Goal: Task Accomplishment & Management: Complete application form

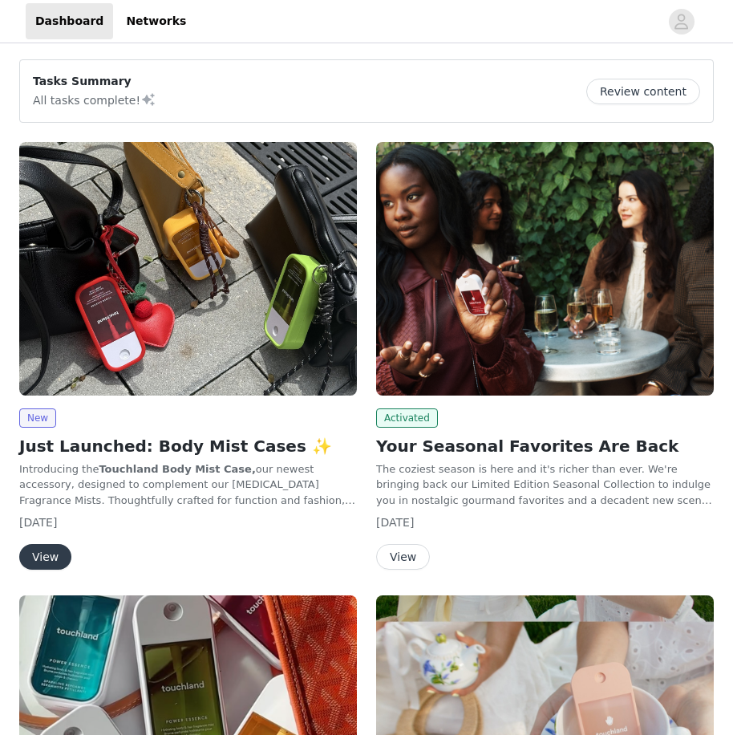
click at [48, 553] on button "View" at bounding box center [45, 557] width 52 height 26
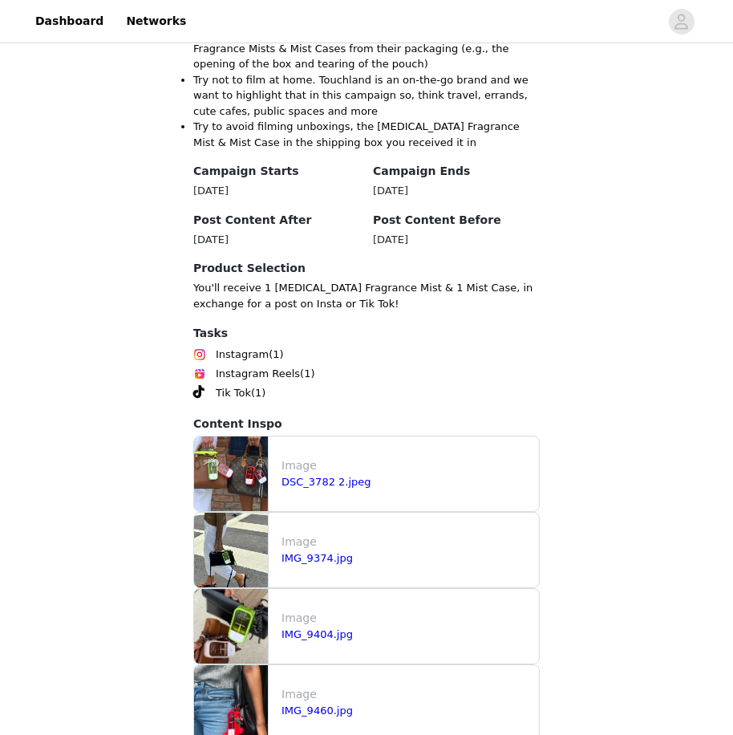
scroll to position [1465, 0]
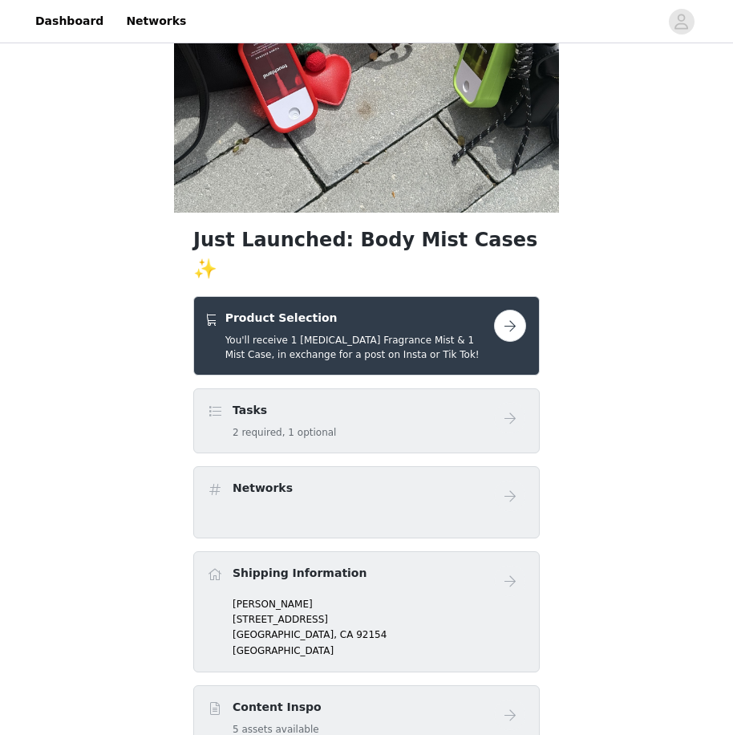
scroll to position [321, 0]
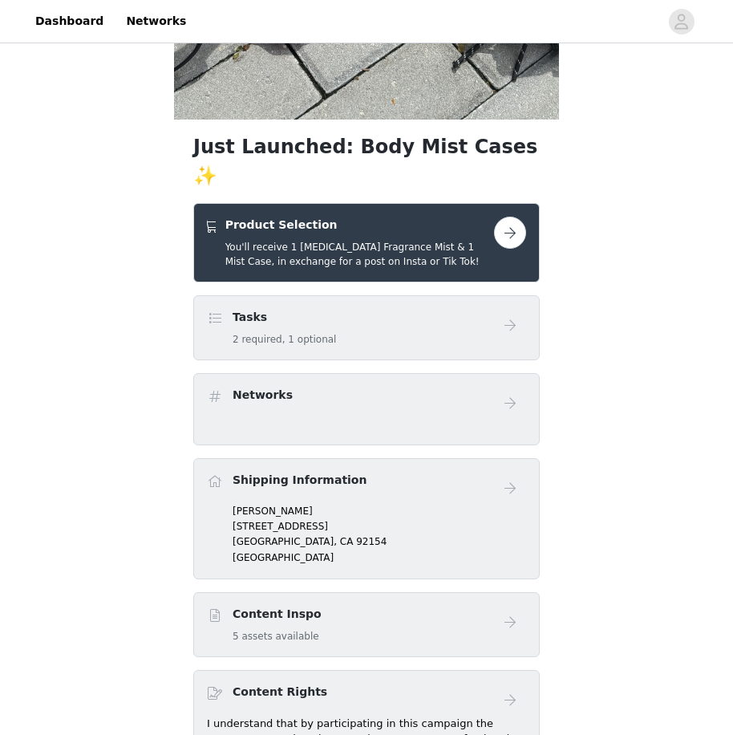
click at [508, 217] on button "button" at bounding box center [510, 233] width 32 height 32
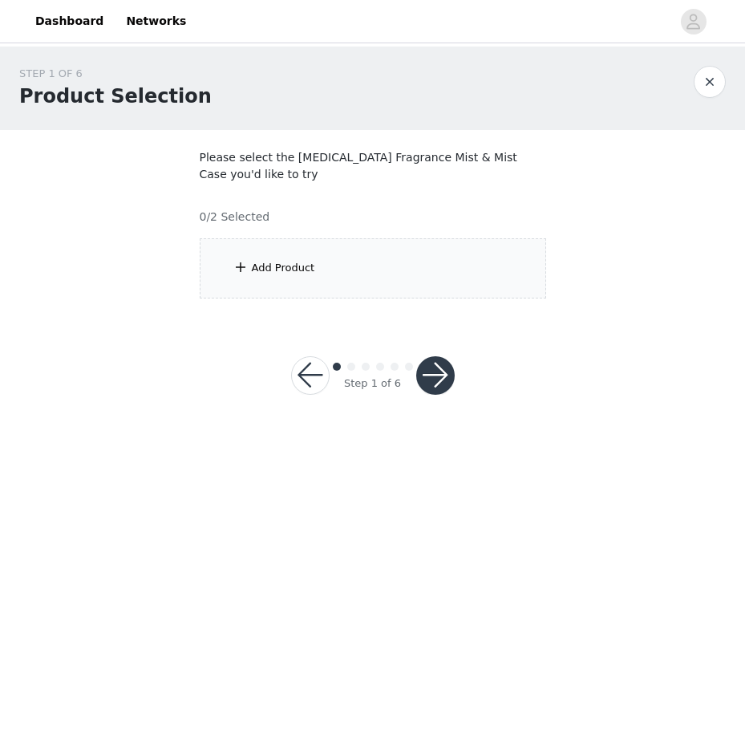
click at [261, 267] on div "Add Product" at bounding box center [283, 268] width 63 height 16
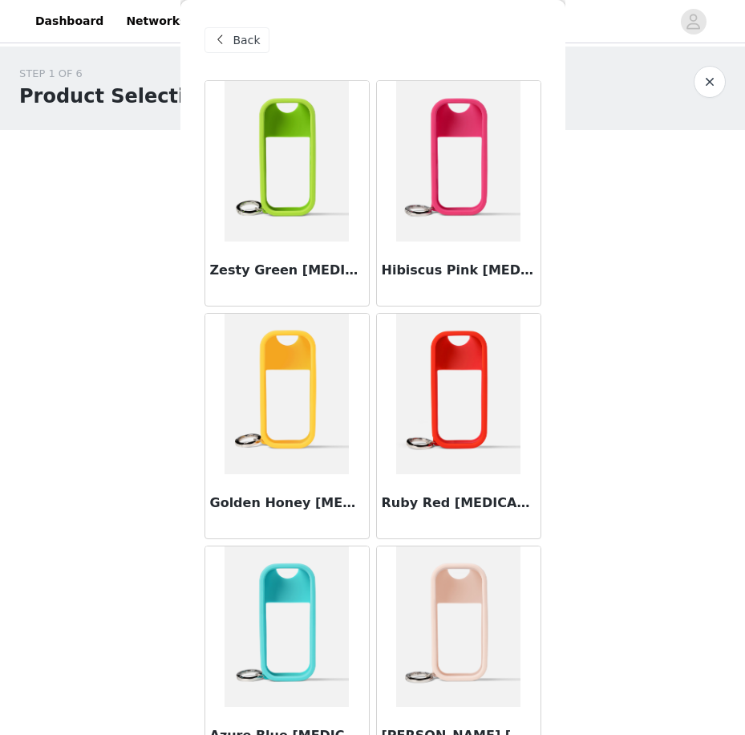
click at [448, 597] on img at bounding box center [458, 626] width 124 height 160
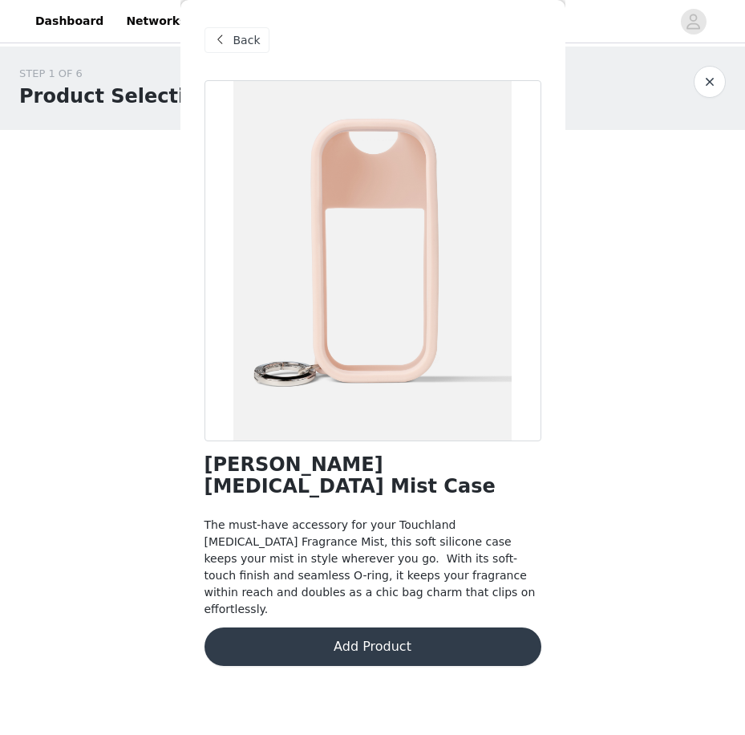
click at [422, 627] on button "Add Product" at bounding box center [373, 646] width 337 height 38
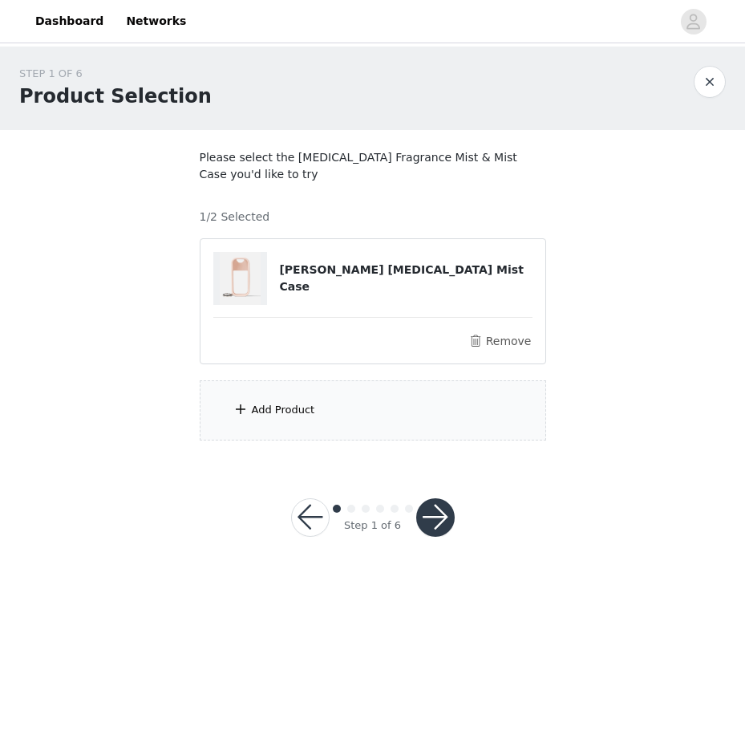
click at [249, 420] on div "Add Product" at bounding box center [373, 410] width 346 height 60
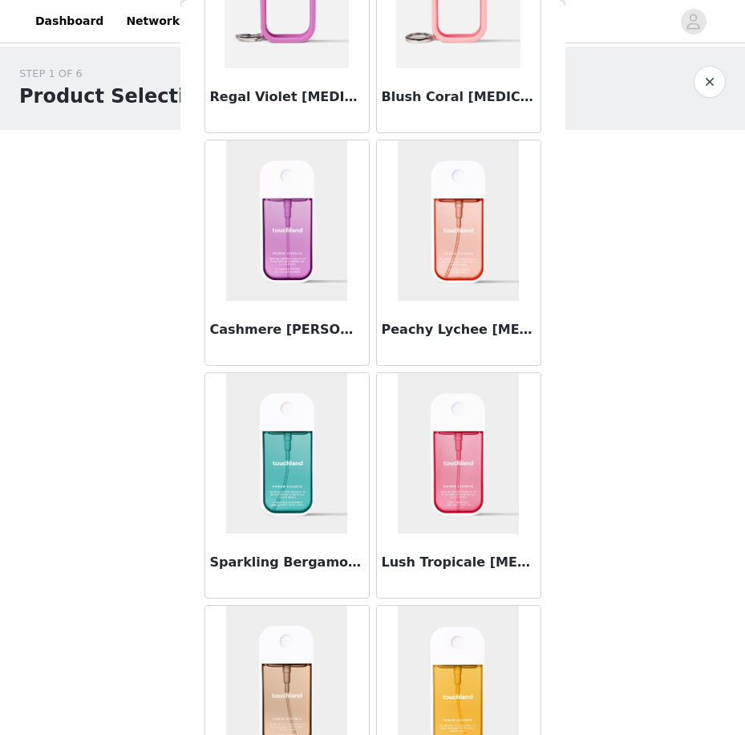
scroll to position [642, 0]
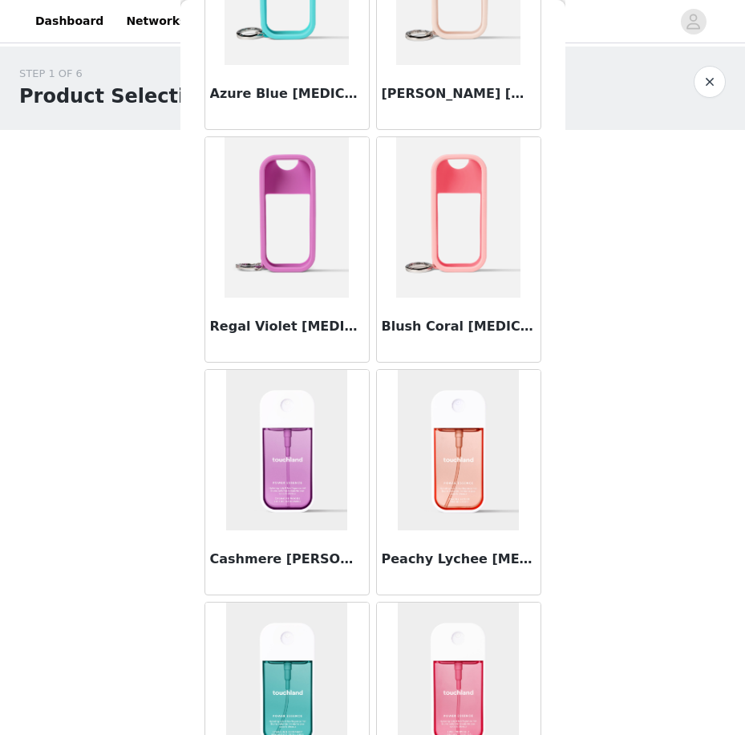
click at [293, 242] on img at bounding box center [287, 217] width 124 height 160
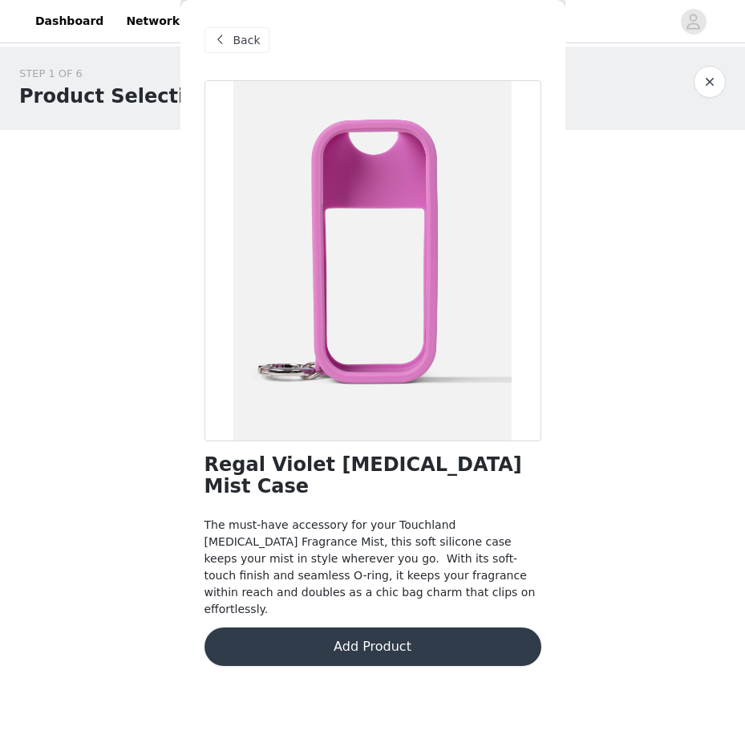
scroll to position [0, 0]
click at [219, 38] on span at bounding box center [220, 39] width 19 height 19
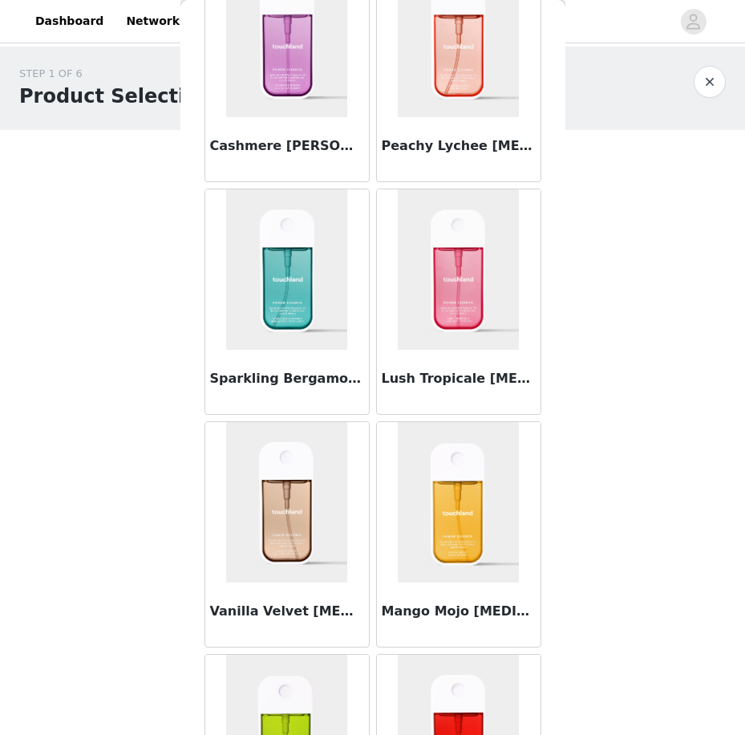
scroll to position [1203, 0]
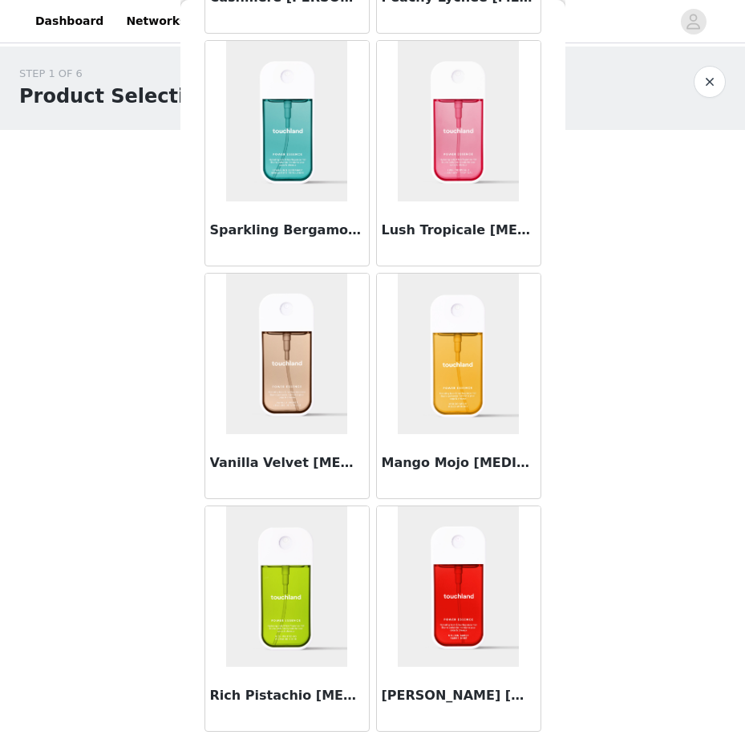
click at [302, 354] on img at bounding box center [287, 353] width 122 height 160
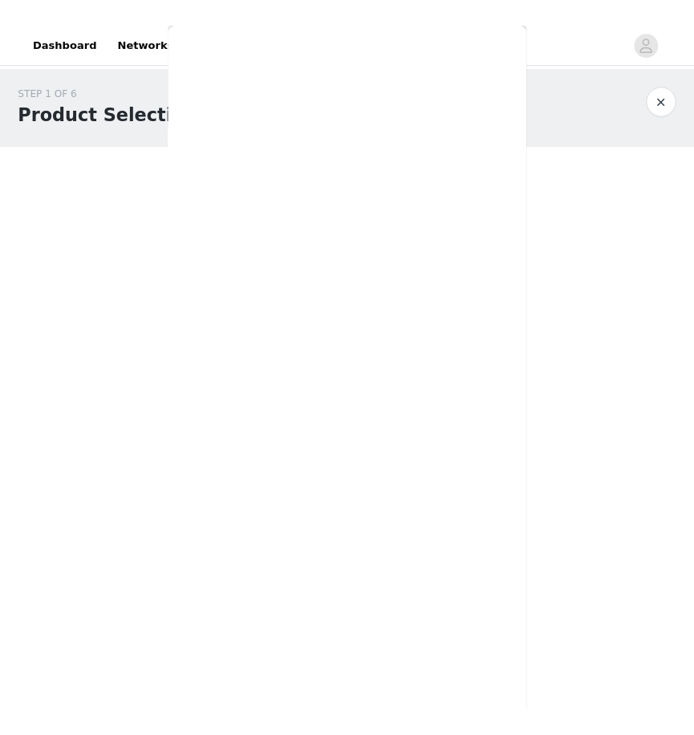
scroll to position [0, 0]
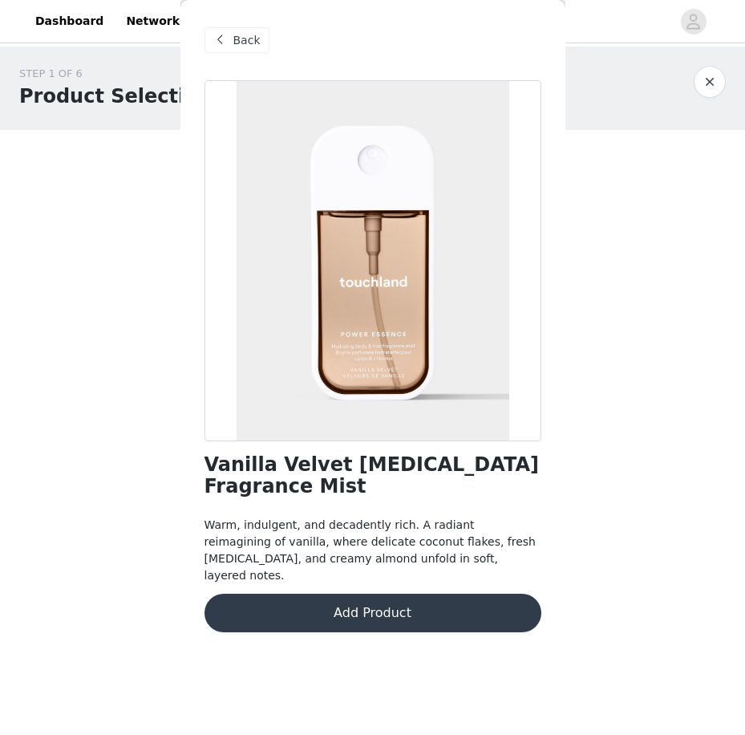
click at [375, 594] on button "Add Product" at bounding box center [373, 613] width 337 height 38
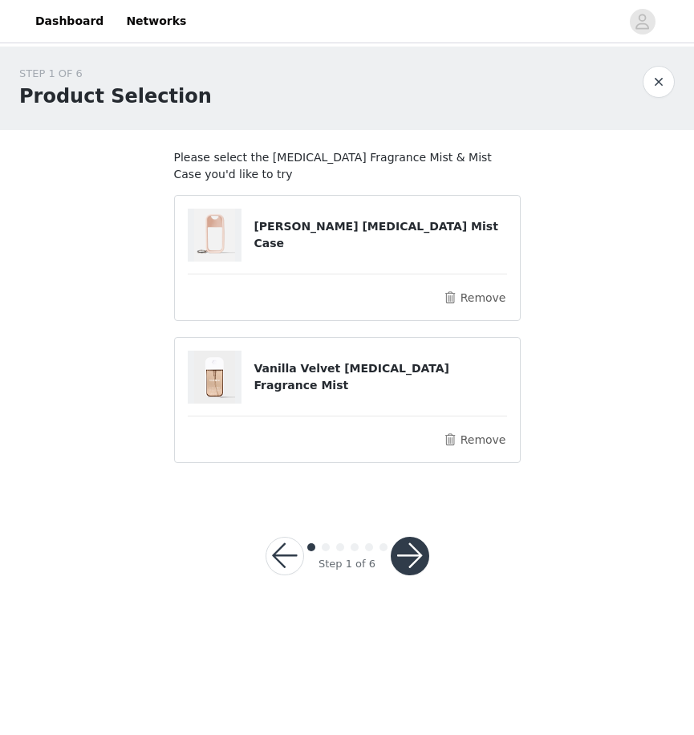
click at [455, 426] on article "Vanilla Velvet Body & Hair Fragrance Mist Remove" at bounding box center [347, 400] width 346 height 126
click at [455, 435] on button "Remove" at bounding box center [474, 439] width 64 height 19
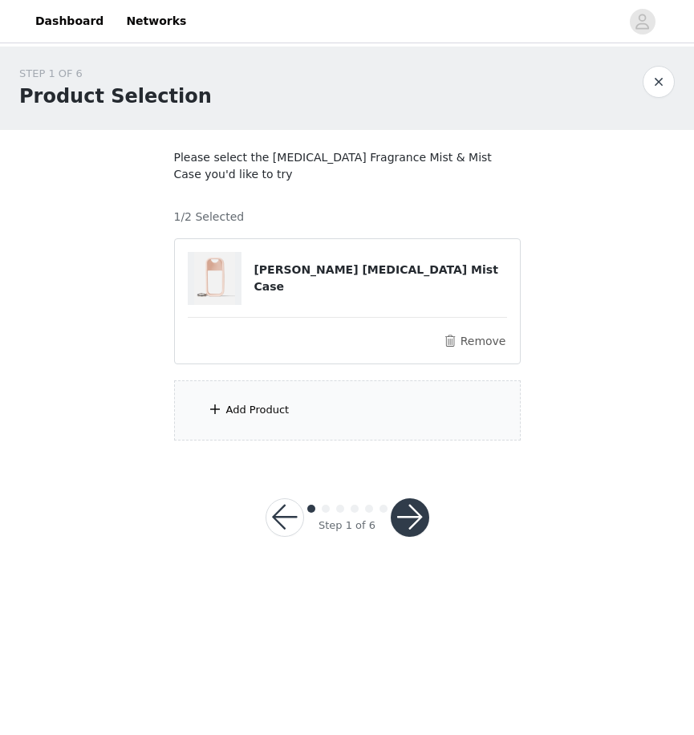
click at [273, 420] on div "Add Product" at bounding box center [347, 410] width 346 height 60
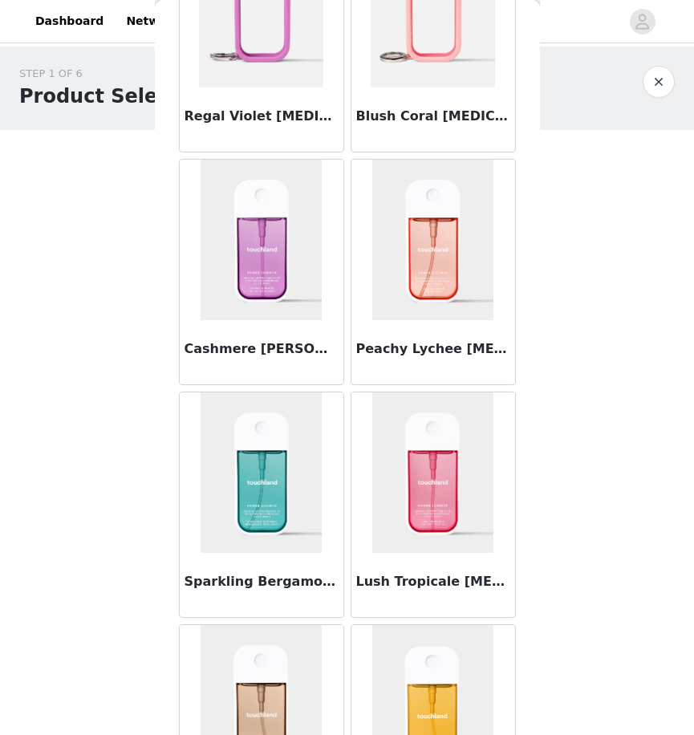
scroll to position [1043, 0]
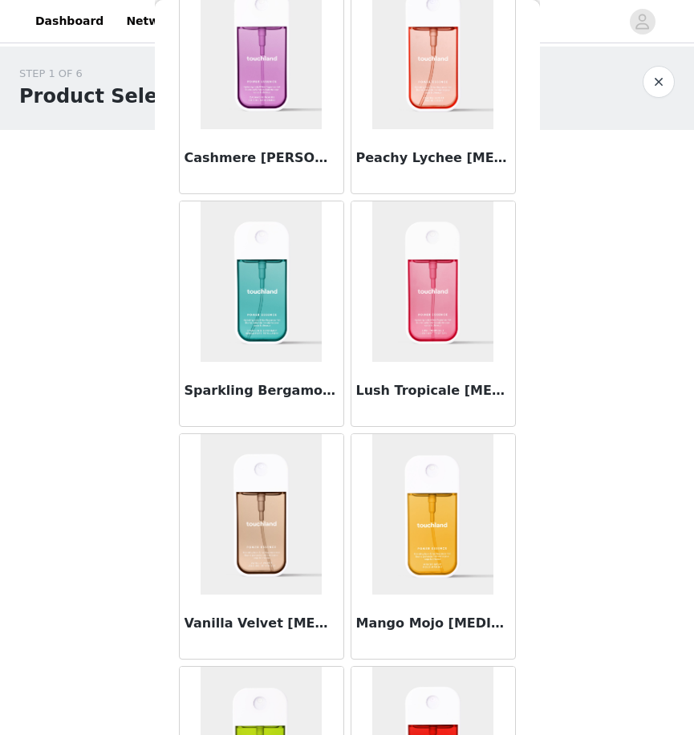
click at [436, 315] on img at bounding box center [433, 281] width 122 height 160
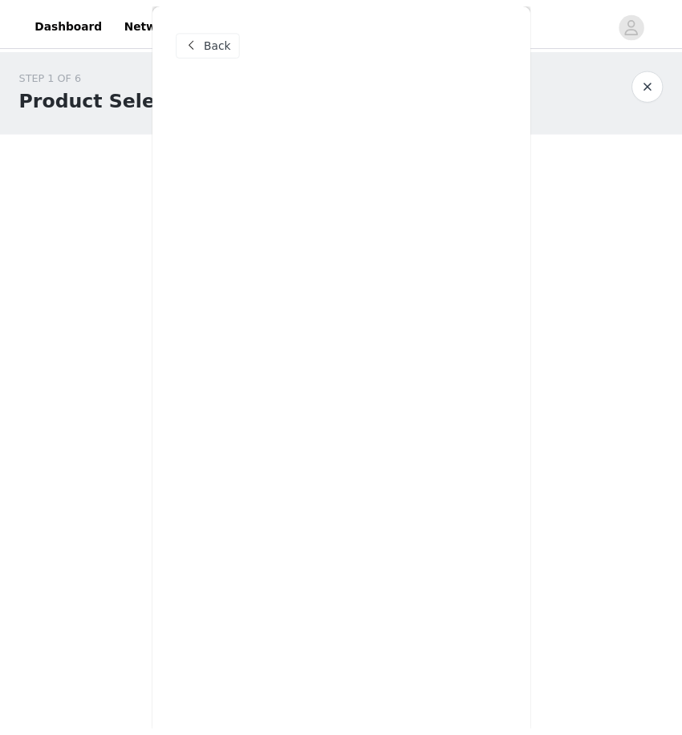
scroll to position [0, 0]
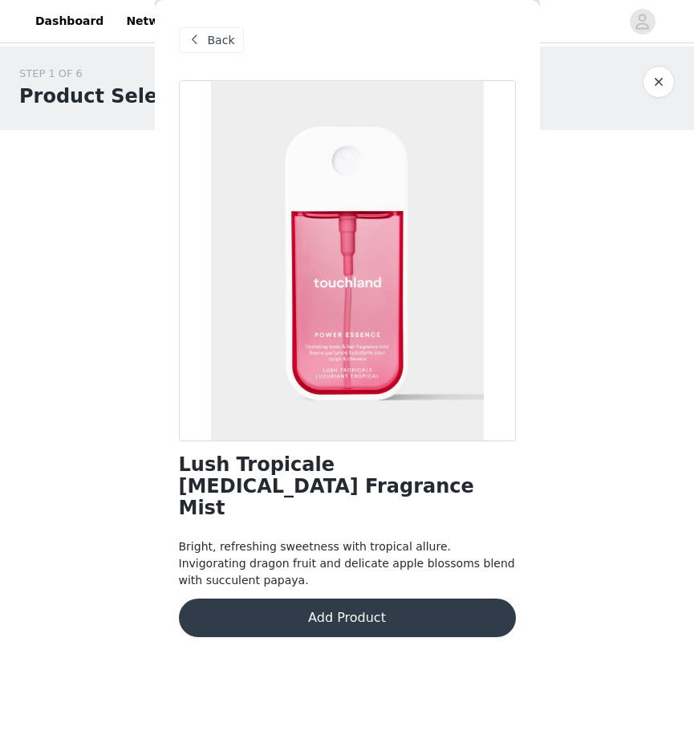
click at [283, 602] on button "Add Product" at bounding box center [347, 617] width 337 height 38
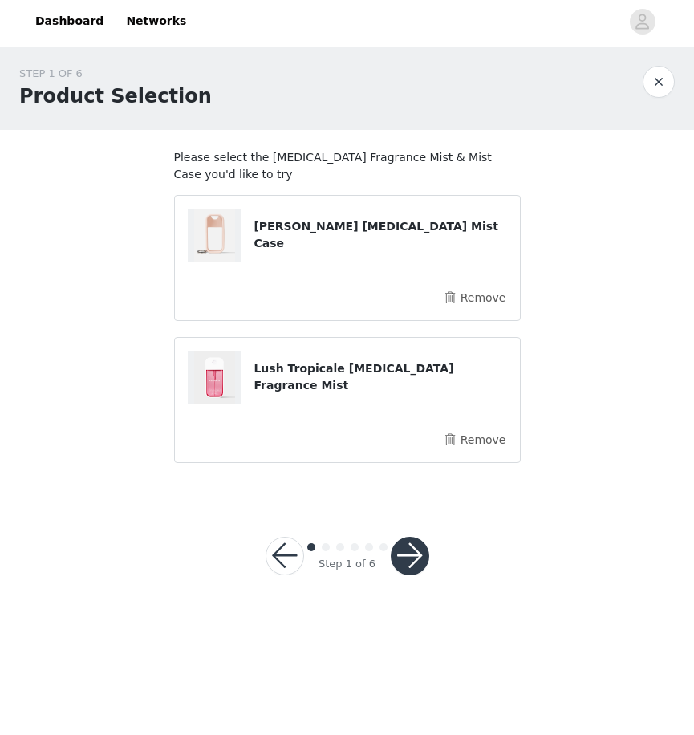
click at [420, 568] on button "button" at bounding box center [410, 556] width 38 height 38
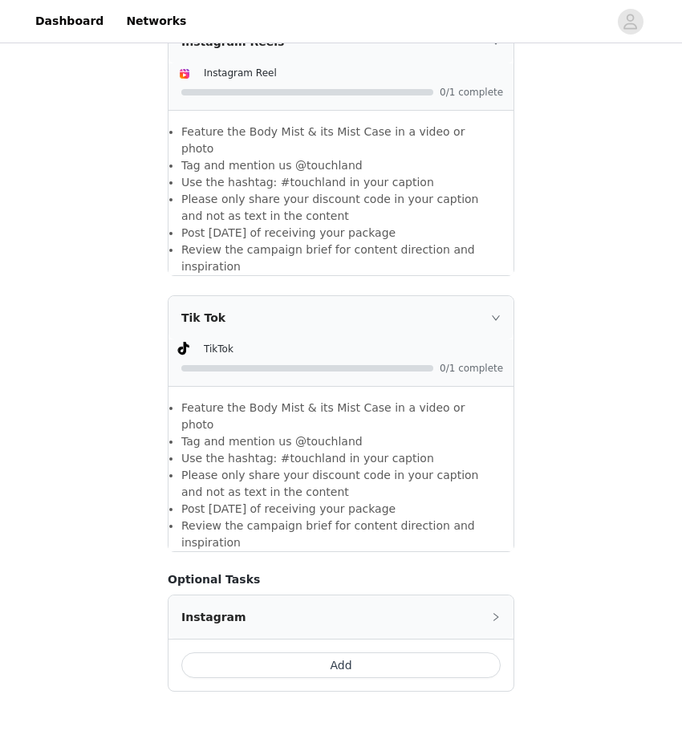
scroll to position [962, 0]
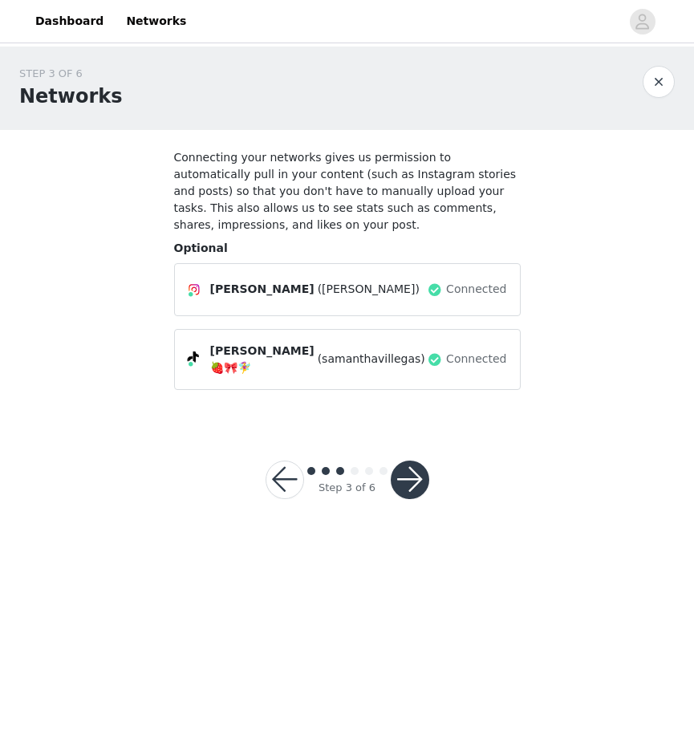
click at [407, 460] on button "button" at bounding box center [410, 479] width 38 height 38
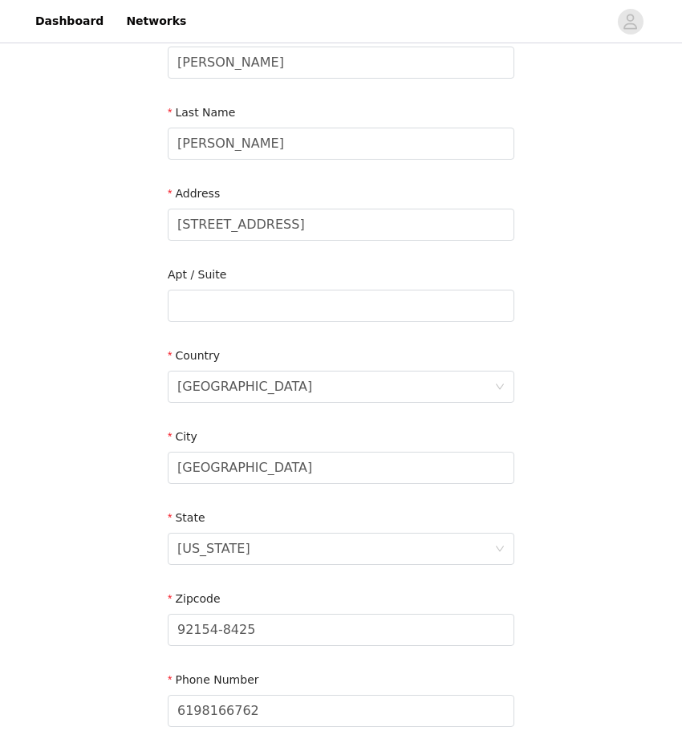
scroll to position [376, 0]
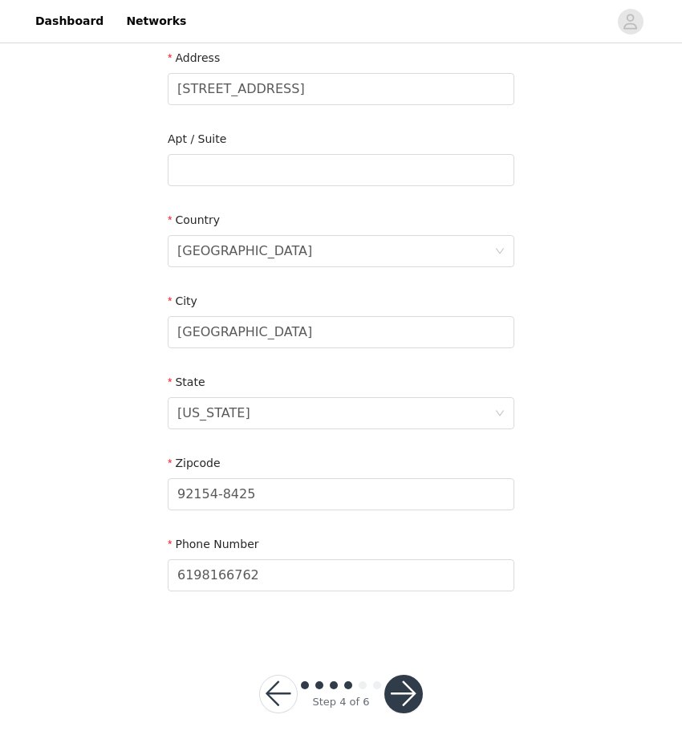
click at [410, 678] on button "button" at bounding box center [403, 694] width 38 height 38
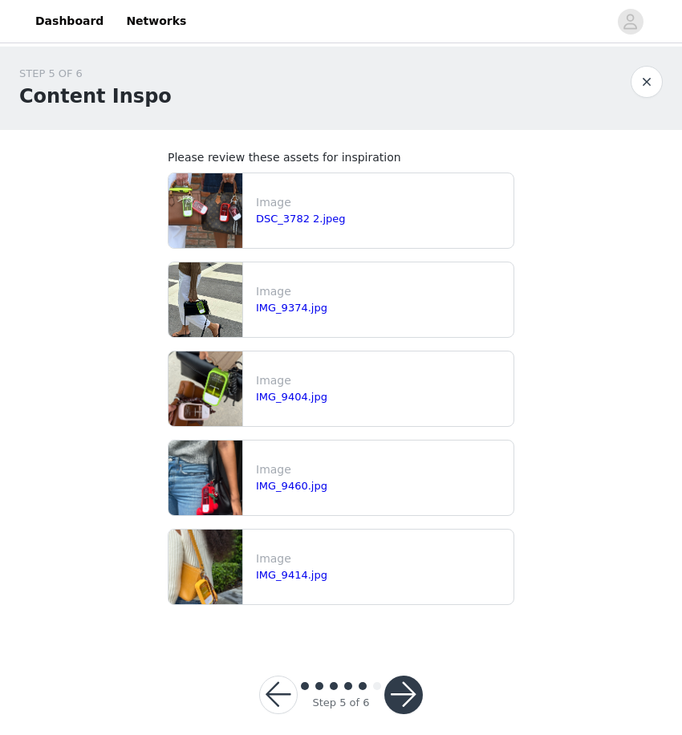
click at [420, 678] on div at bounding box center [403, 694] width 38 height 38
click at [403, 693] on button "button" at bounding box center [403, 694] width 38 height 38
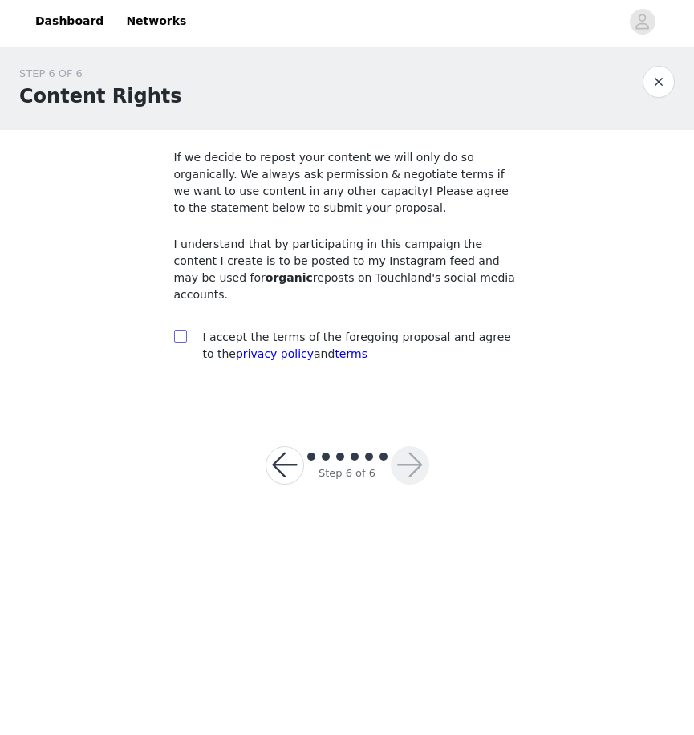
click at [185, 330] on span at bounding box center [180, 336] width 13 height 13
click at [185, 330] on input "checkbox" at bounding box center [179, 335] width 11 height 11
checkbox input "true"
click at [411, 450] on button "button" at bounding box center [410, 465] width 38 height 38
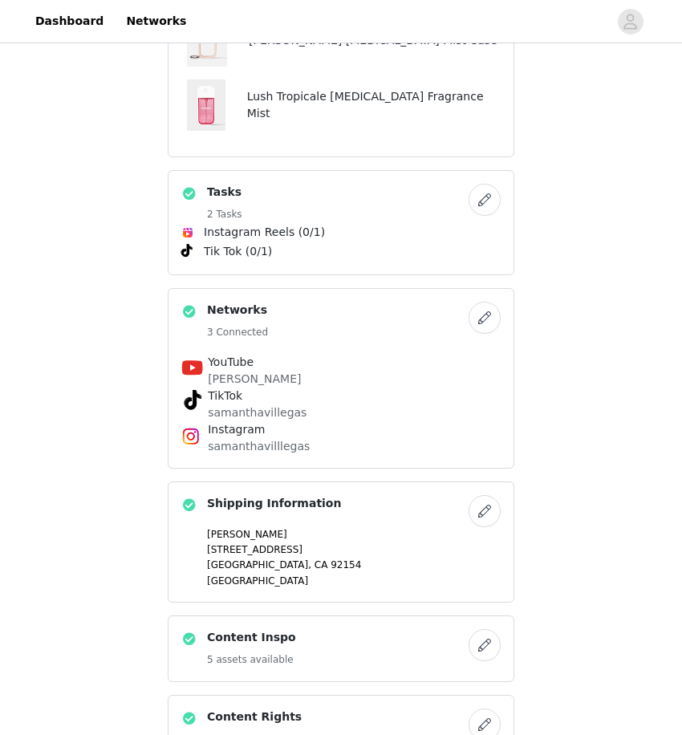
scroll to position [793, 0]
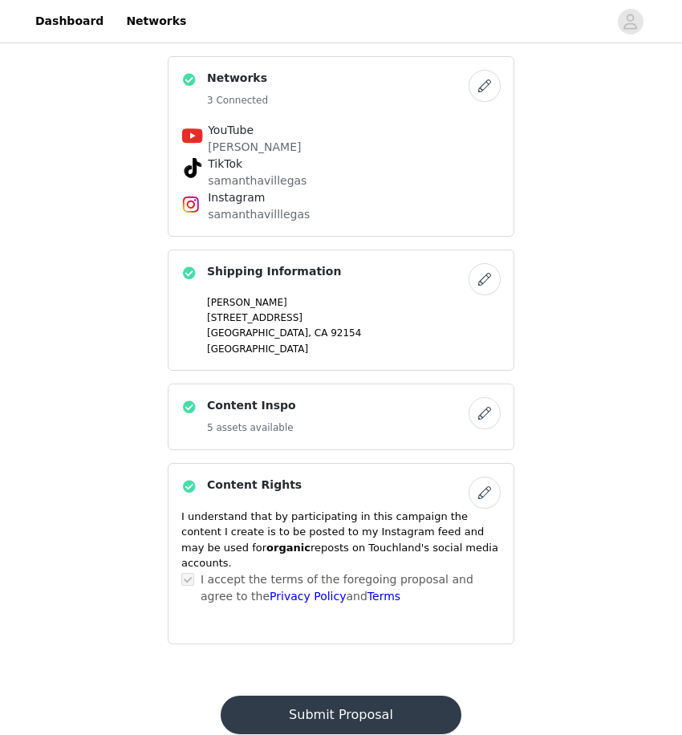
click at [344, 695] on button "Submit Proposal" at bounding box center [341, 714] width 240 height 38
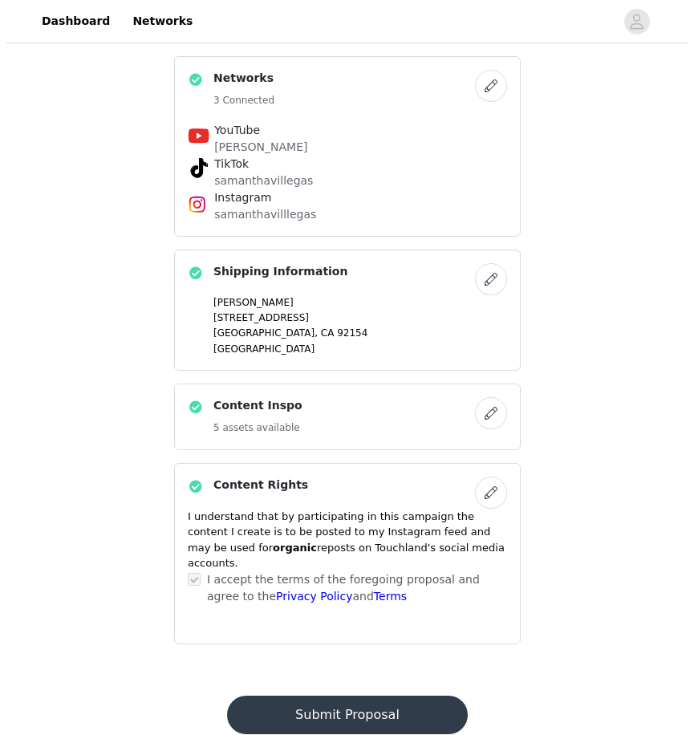
scroll to position [0, 0]
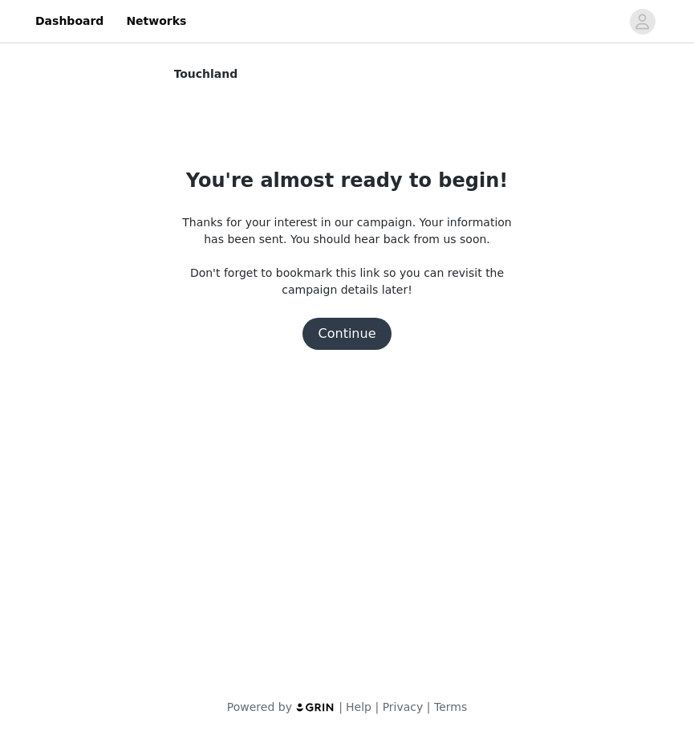
click at [359, 326] on button "Continue" at bounding box center [347, 334] width 90 height 32
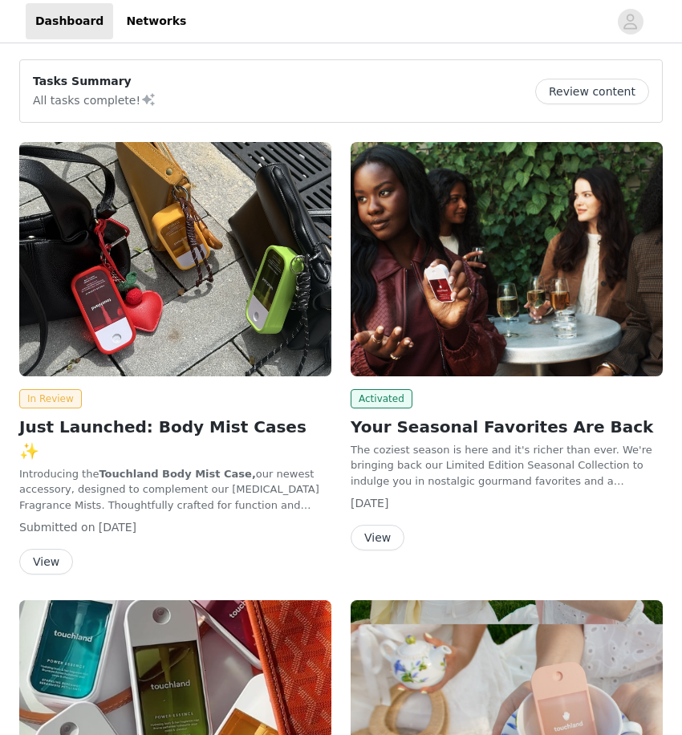
click at [446, 322] on img at bounding box center [506, 259] width 312 height 234
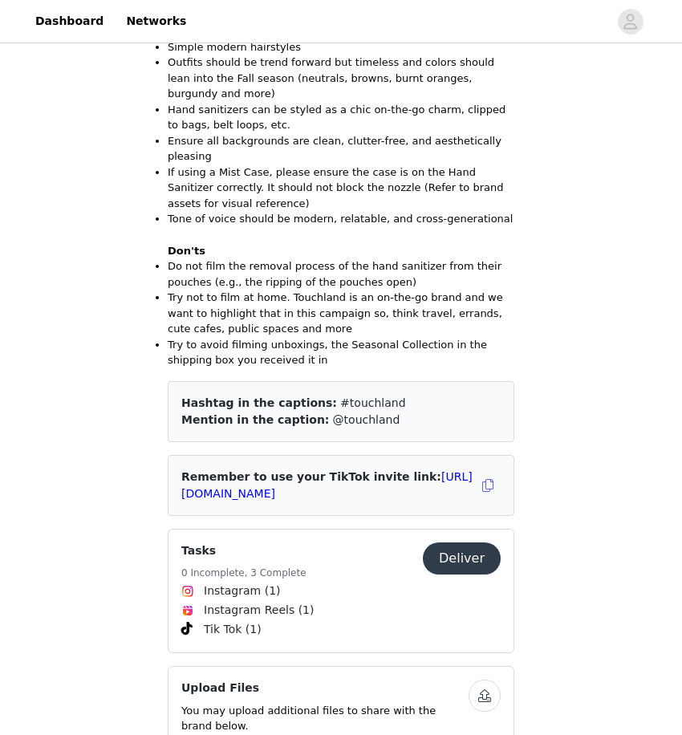
scroll to position [1363, 0]
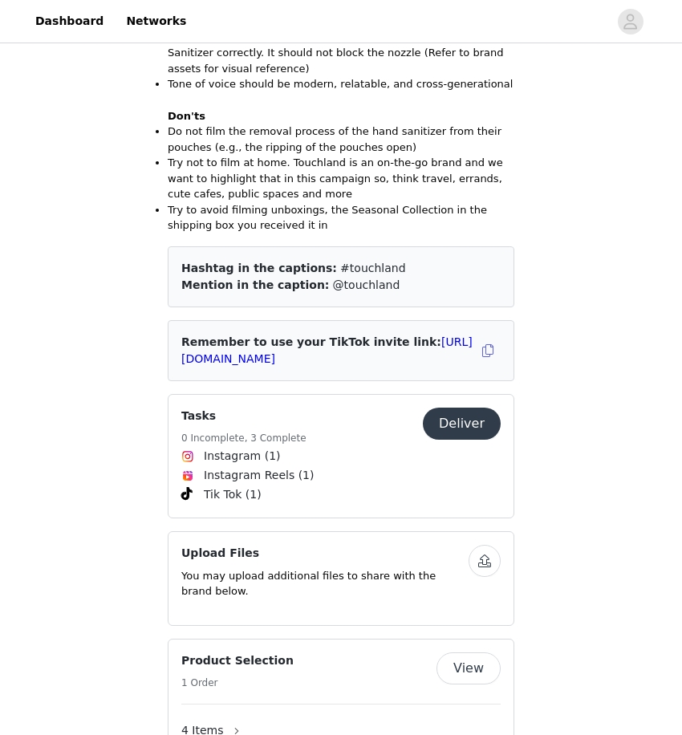
click at [464, 407] on button "Deliver" at bounding box center [462, 423] width 78 height 32
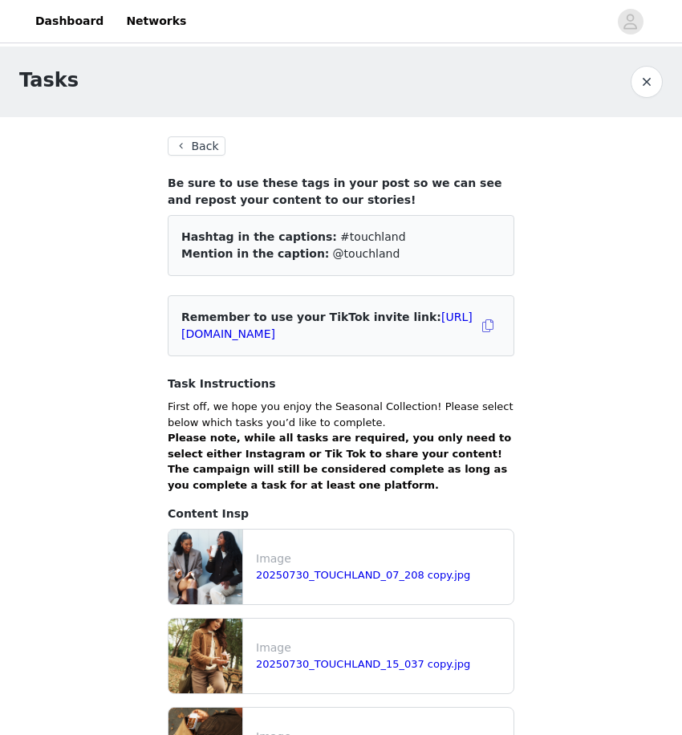
click at [201, 143] on button "Back" at bounding box center [197, 145] width 58 height 19
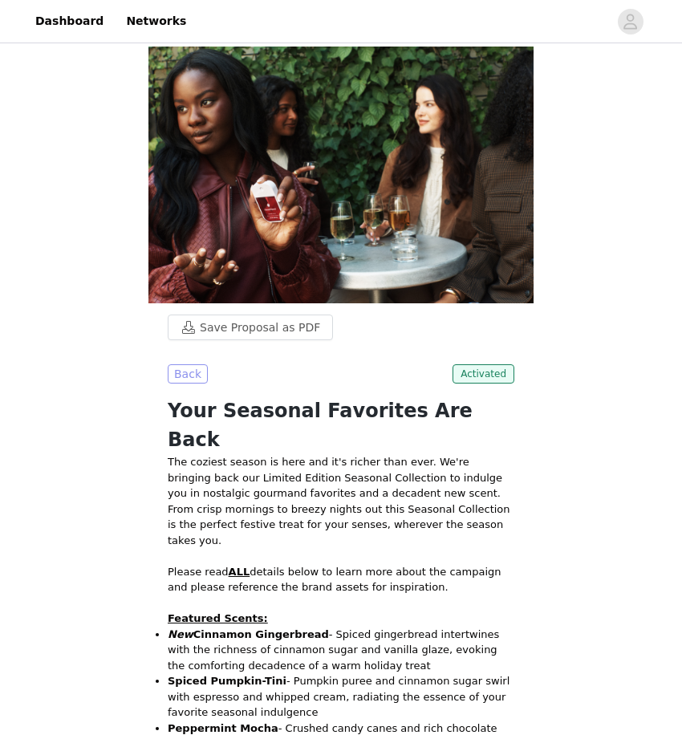
click at [178, 368] on button "Back" at bounding box center [188, 373] width 40 height 19
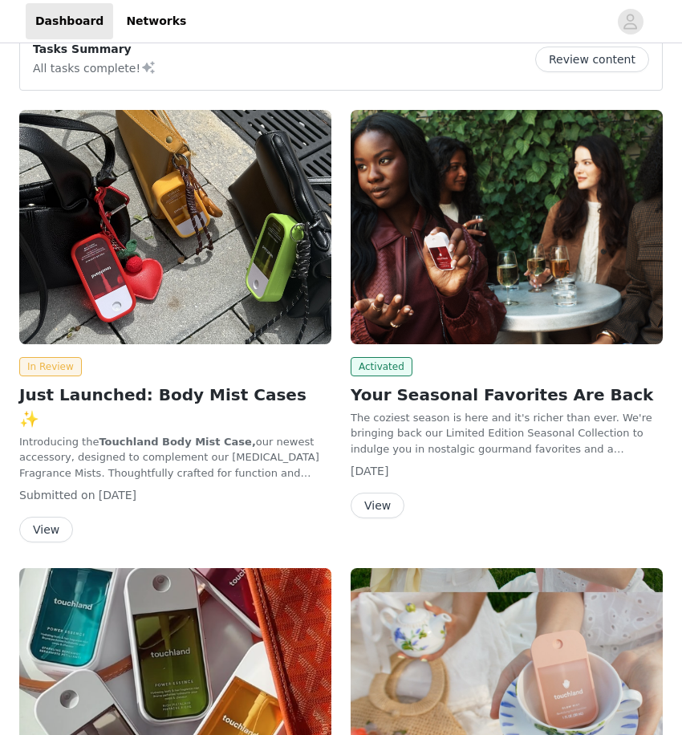
scroll to position [401, 0]
